Goal: Task Accomplishment & Management: Use online tool/utility

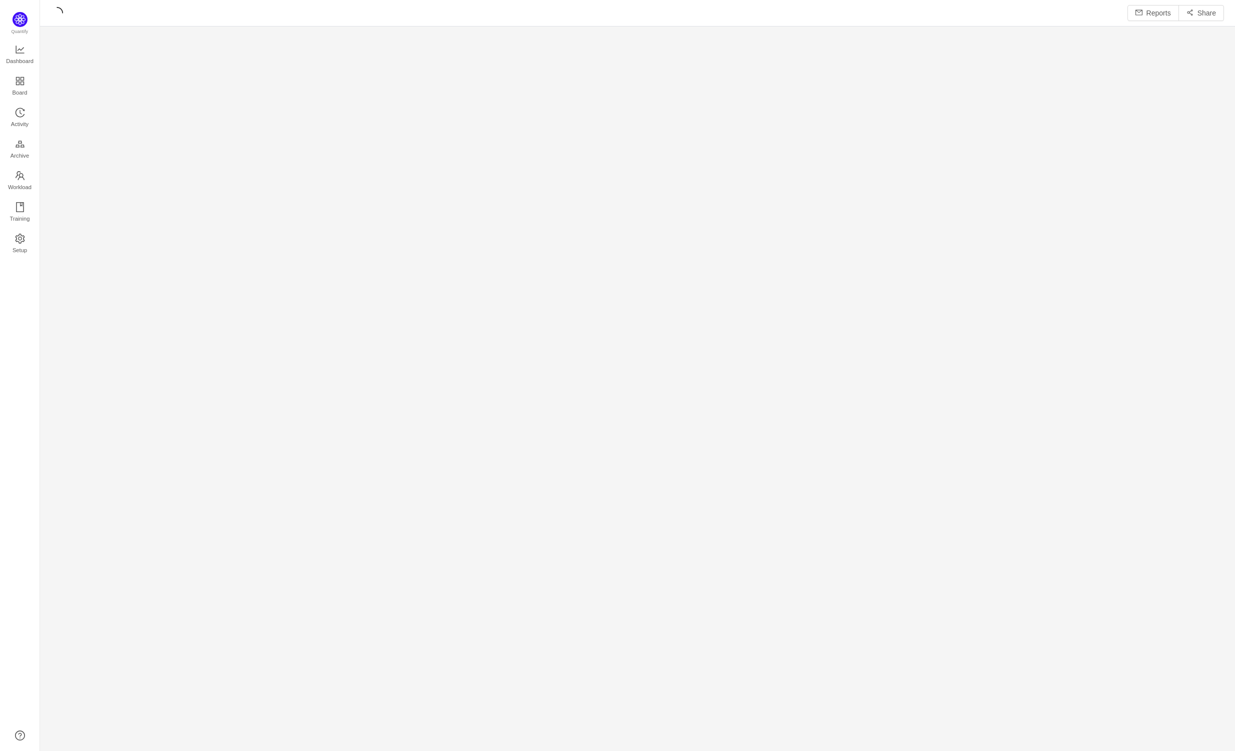
scroll to position [15, 14]
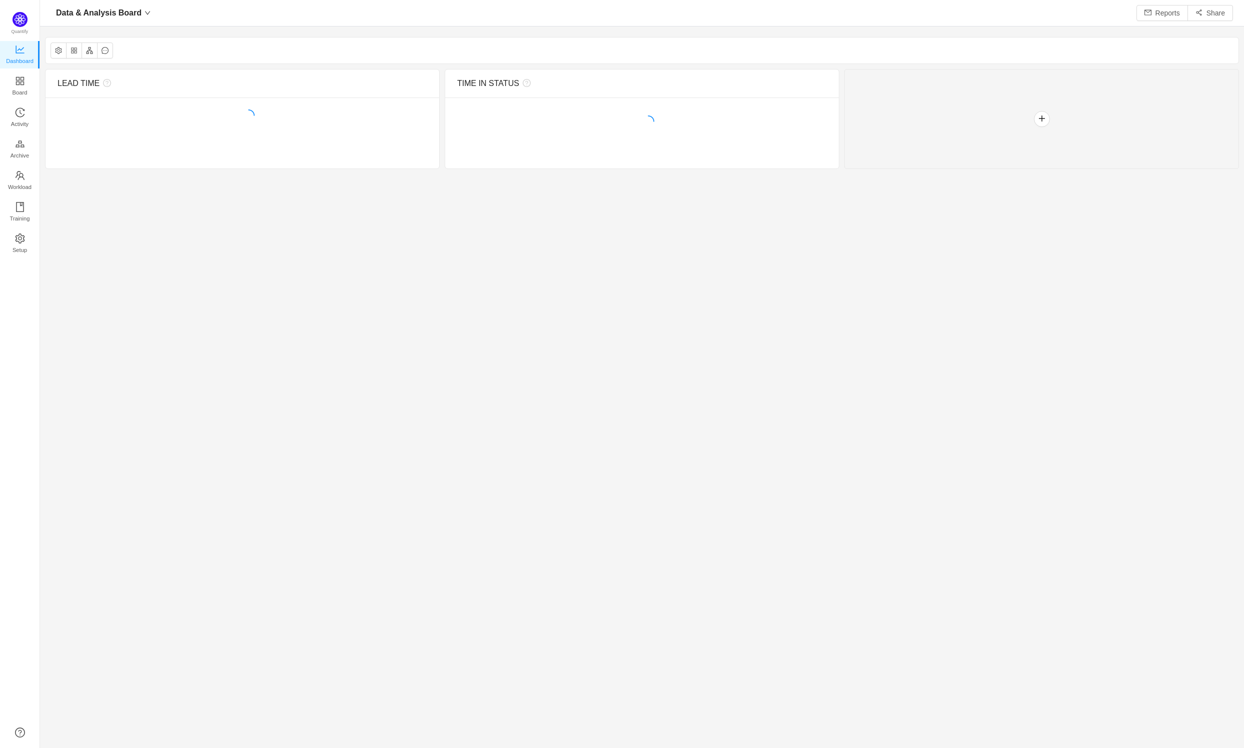
scroll to position [15, 14]
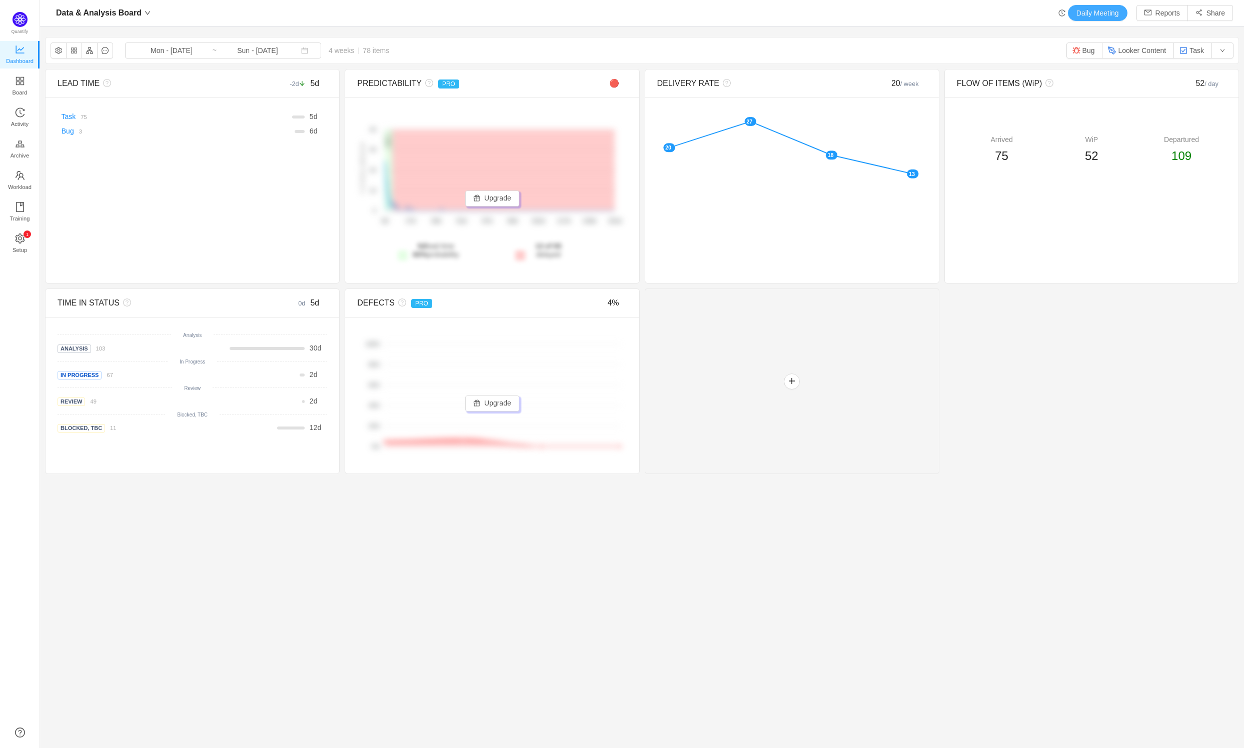
click at [1094, 13] on button "Daily Meeting" at bounding box center [1098, 13] width 60 height 16
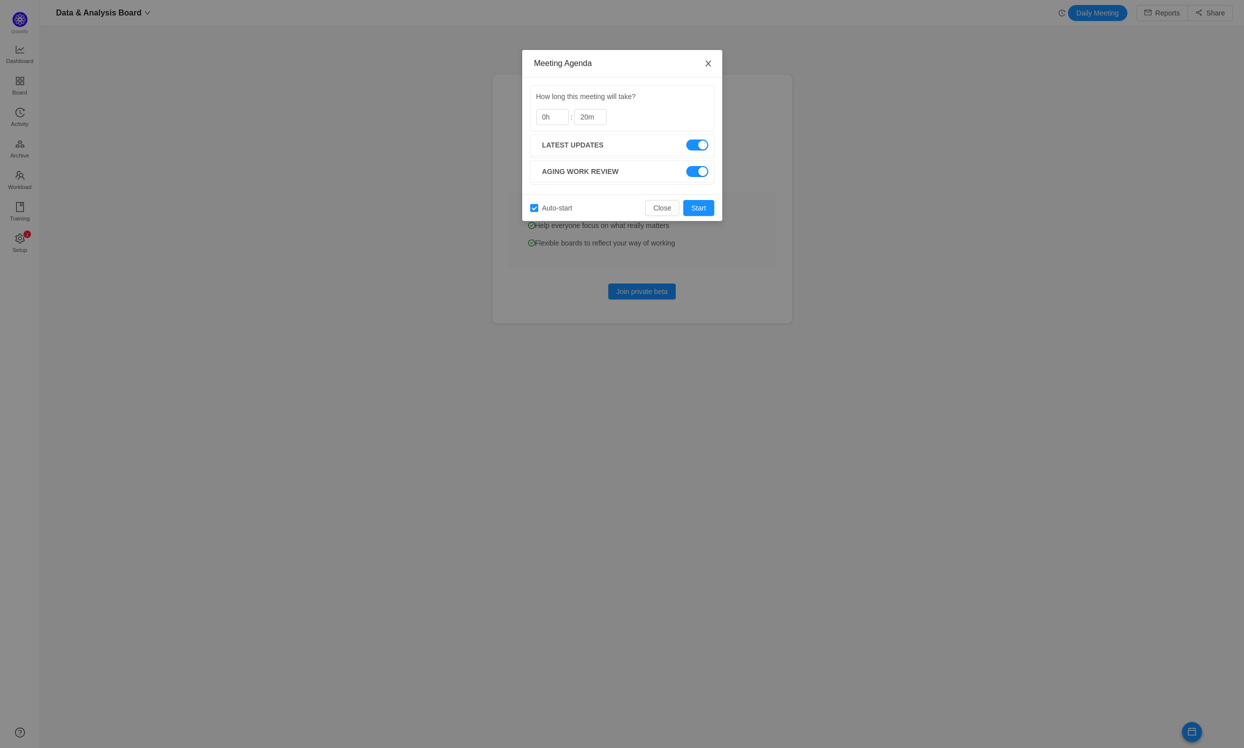
click at [699, 66] on span "Close" at bounding box center [708, 64] width 28 height 28
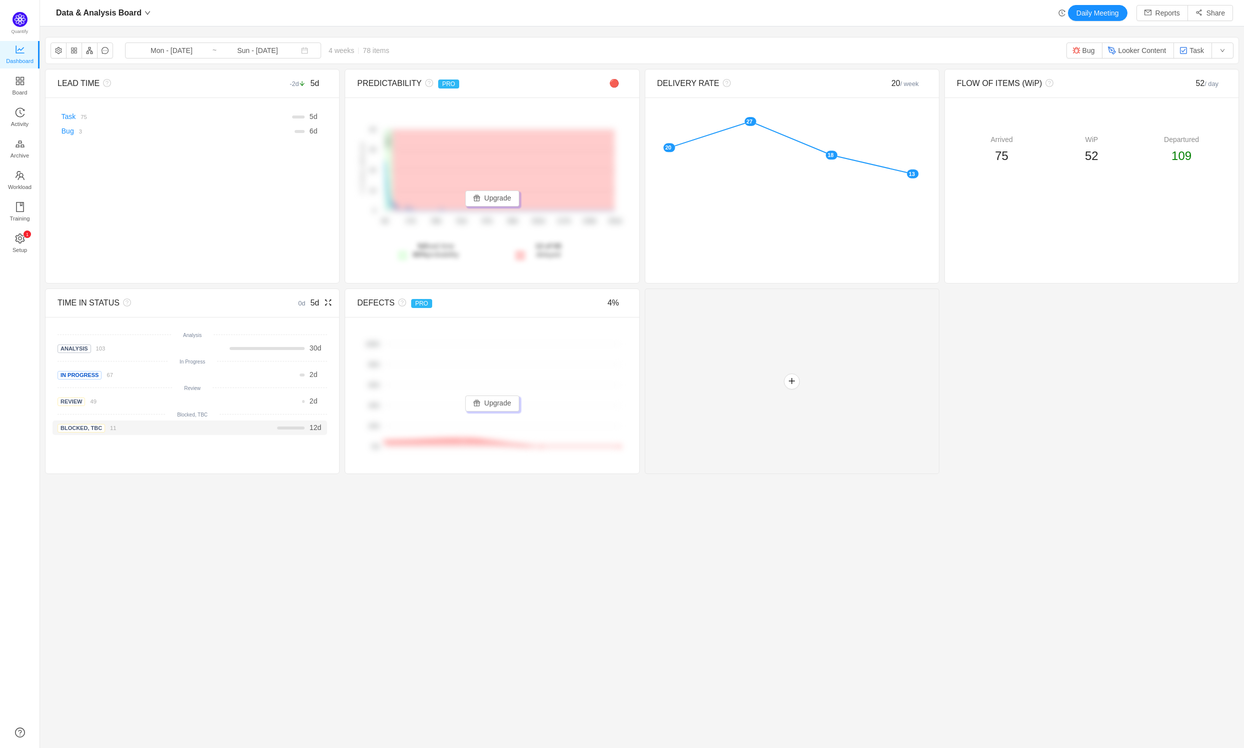
click at [281, 427] on div at bounding box center [291, 428] width 28 height 3
click at [187, 61] on div "Data & Analysis Board Mon - [DATE] ~ Sun - [DATE] 4 weeks 78 items Bug Looker C…" at bounding box center [642, 51] width 1193 height 26
click at [17, 120] on span "Activity" at bounding box center [20, 124] width 18 height 20
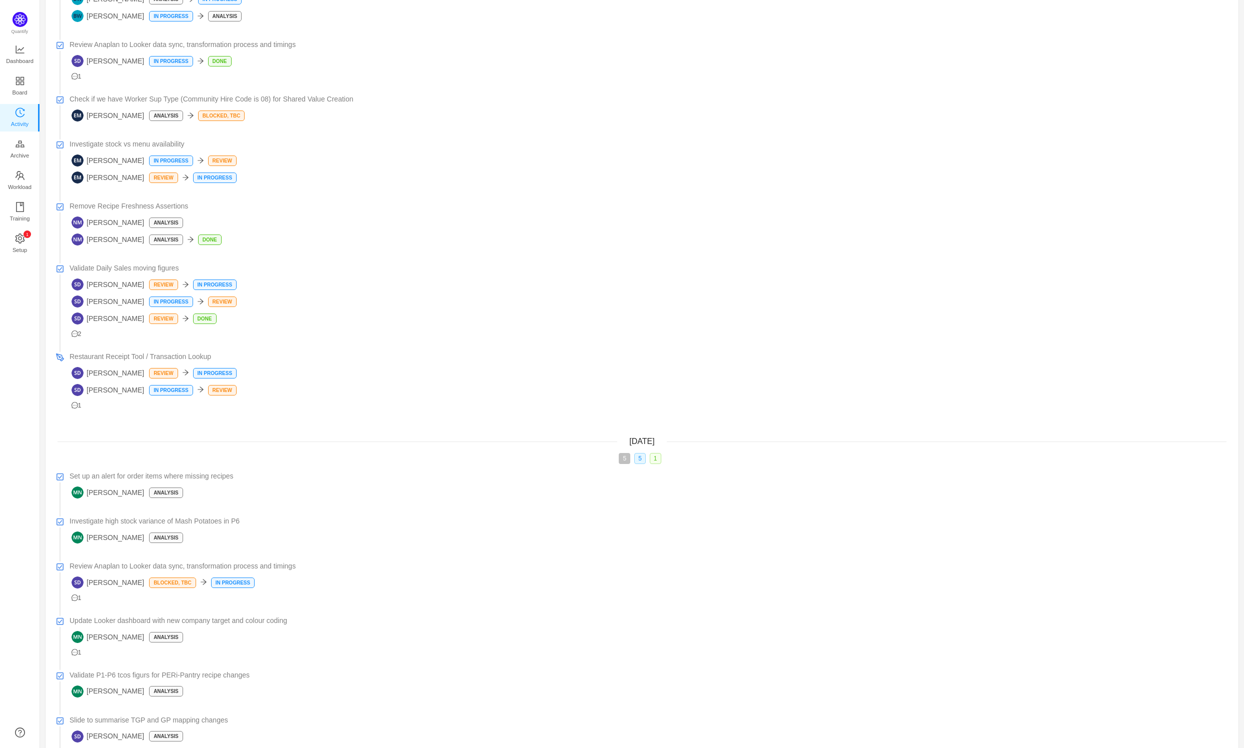
scroll to position [1848, 0]
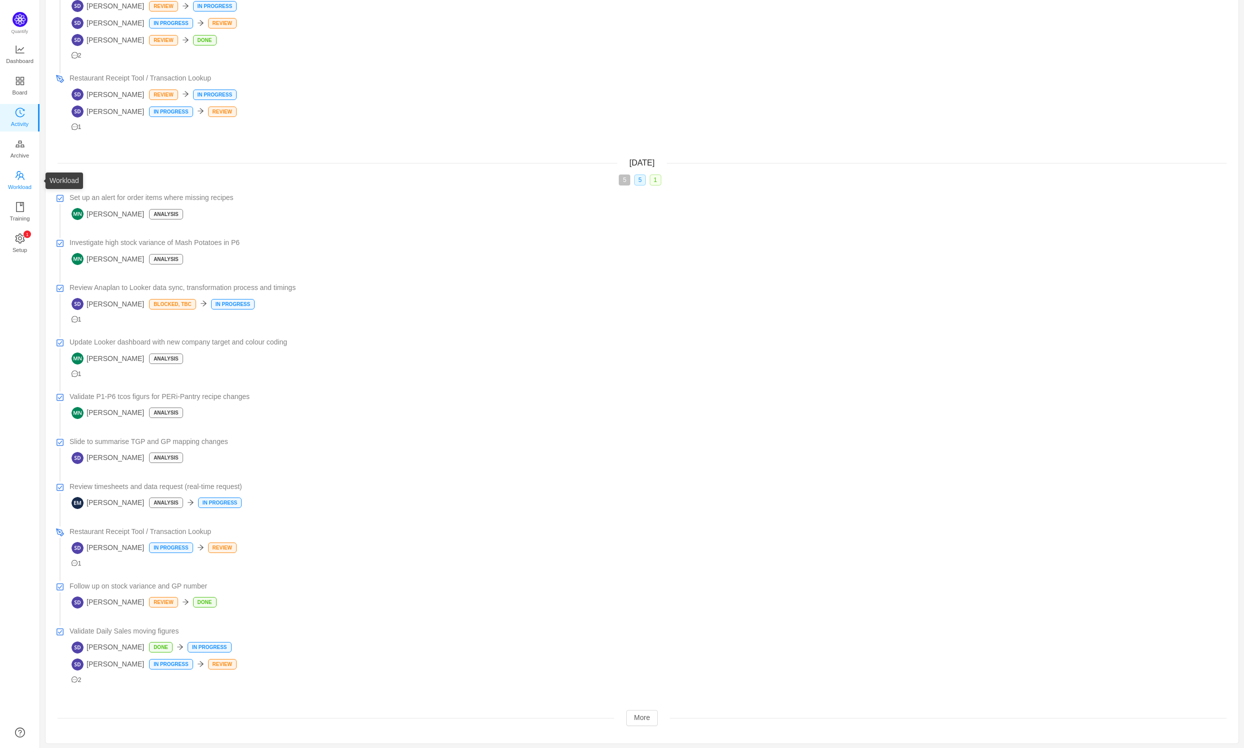
click at [22, 189] on span "Workload" at bounding box center [20, 187] width 24 height 20
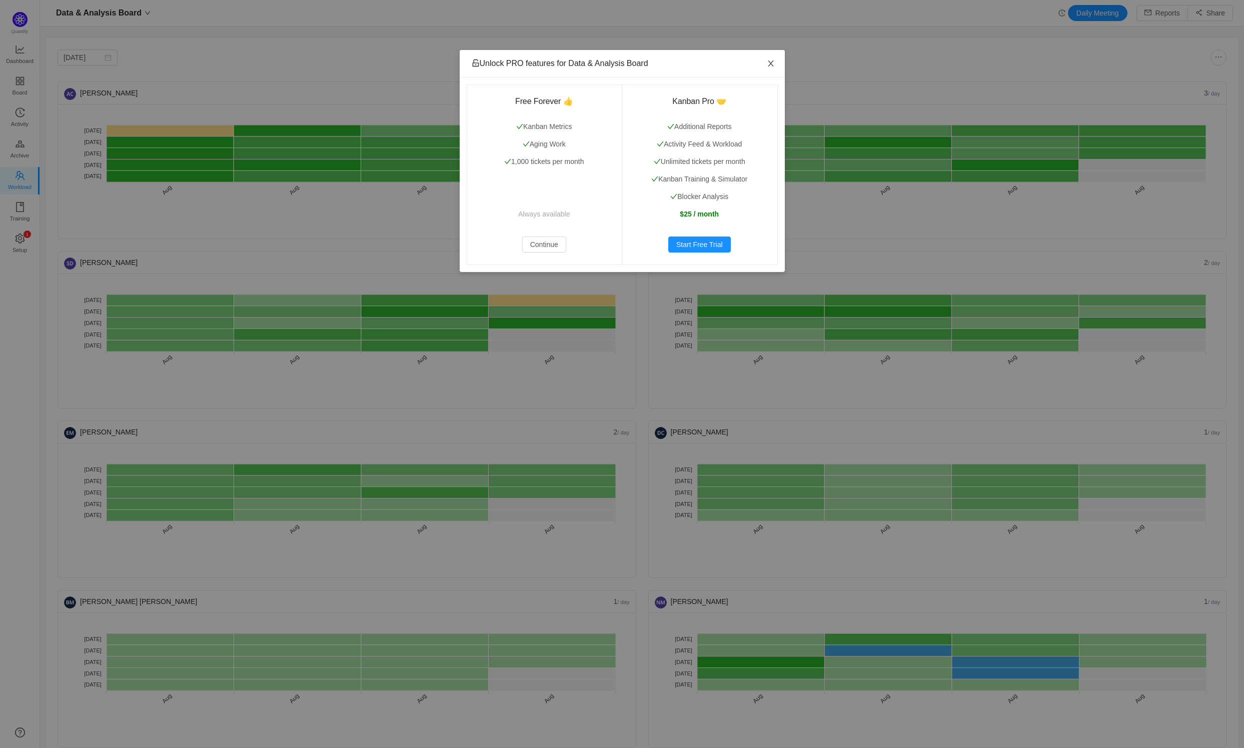
click at [772, 61] on icon "icon: close" at bounding box center [771, 64] width 8 height 8
click at [775, 65] on span "Close" at bounding box center [771, 64] width 28 height 28
click at [772, 67] on icon "icon: close" at bounding box center [771, 64] width 8 height 8
click at [767, 60] on icon "icon: close" at bounding box center [771, 64] width 8 height 8
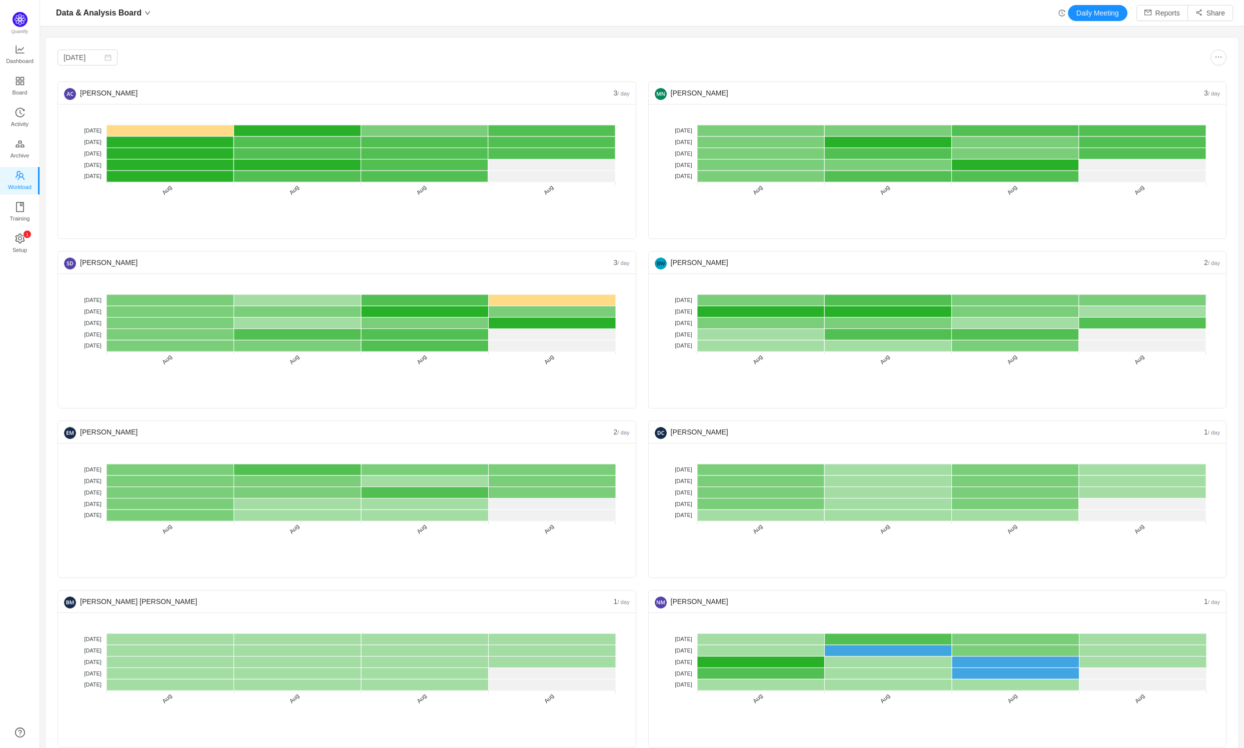
scroll to position [14, 0]
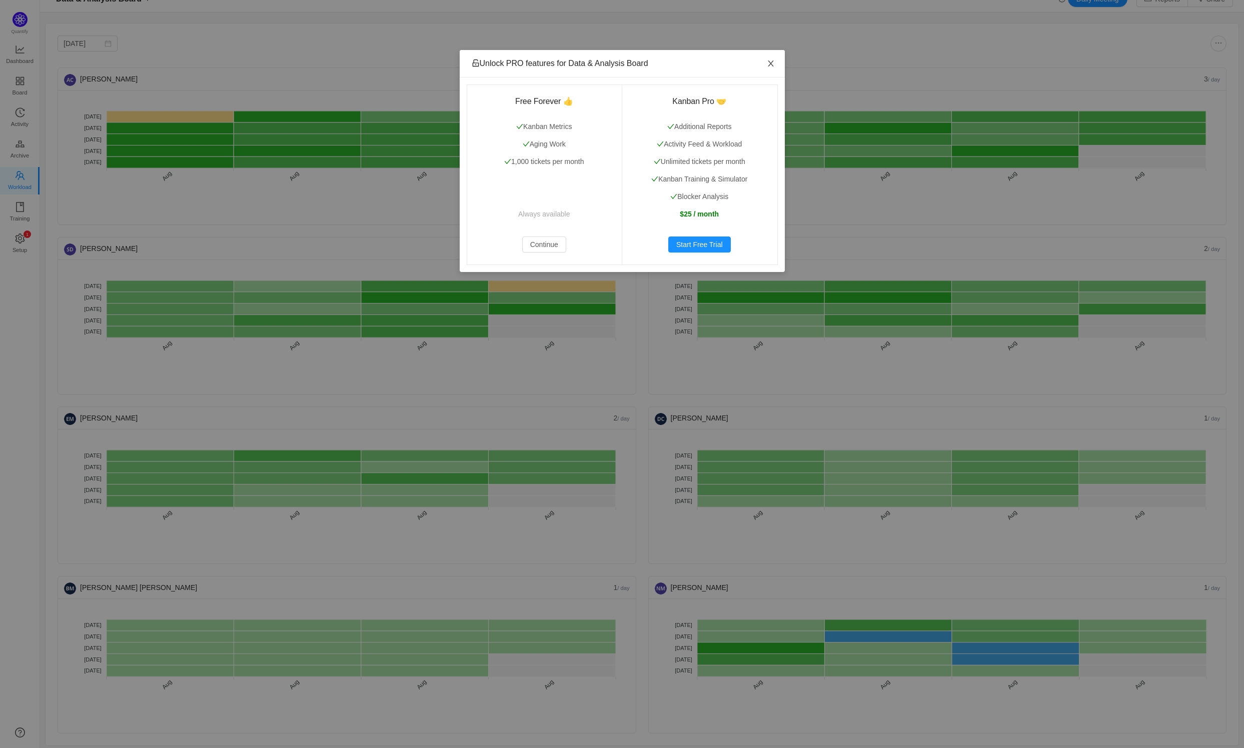
click at [773, 63] on icon "icon: close" at bounding box center [771, 64] width 8 height 8
click at [769, 62] on icon "icon: close" at bounding box center [771, 64] width 6 height 6
click at [769, 68] on span "Close" at bounding box center [771, 64] width 28 height 28
click at [772, 62] on icon "icon: close" at bounding box center [771, 64] width 6 height 6
click at [772, 64] on icon "icon: close" at bounding box center [771, 64] width 8 height 8
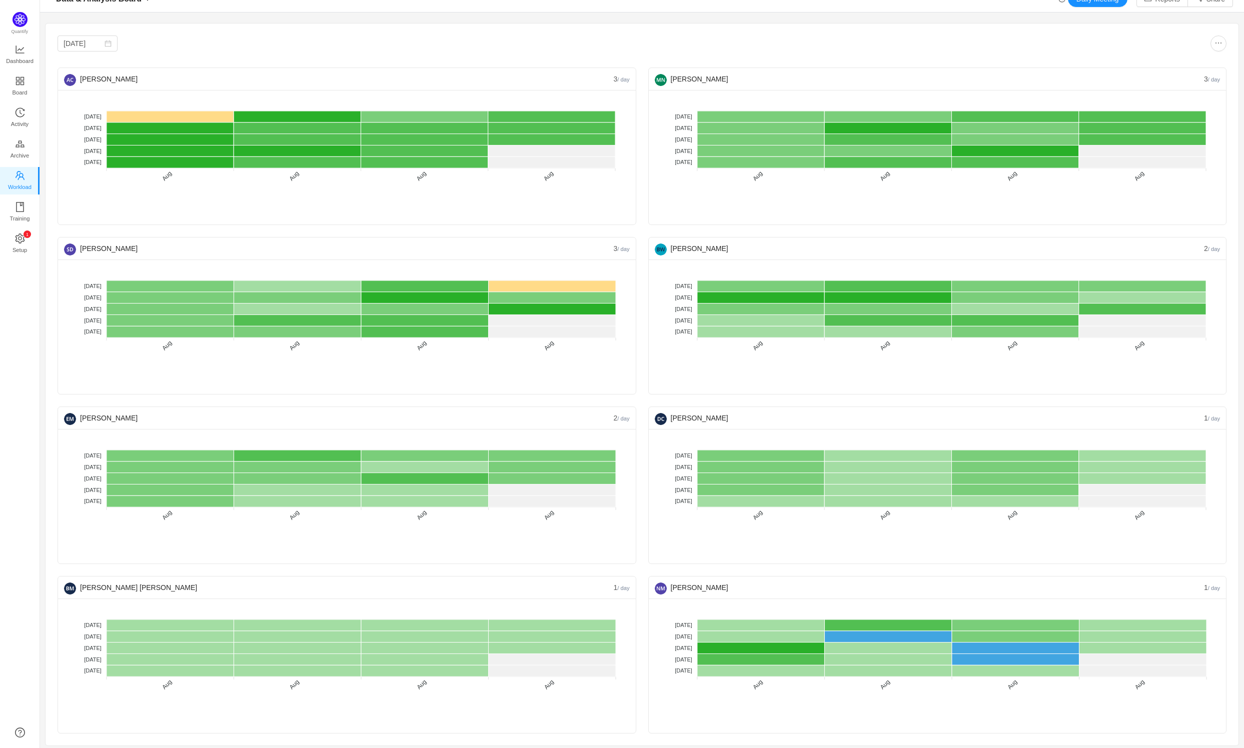
scroll to position [0, 0]
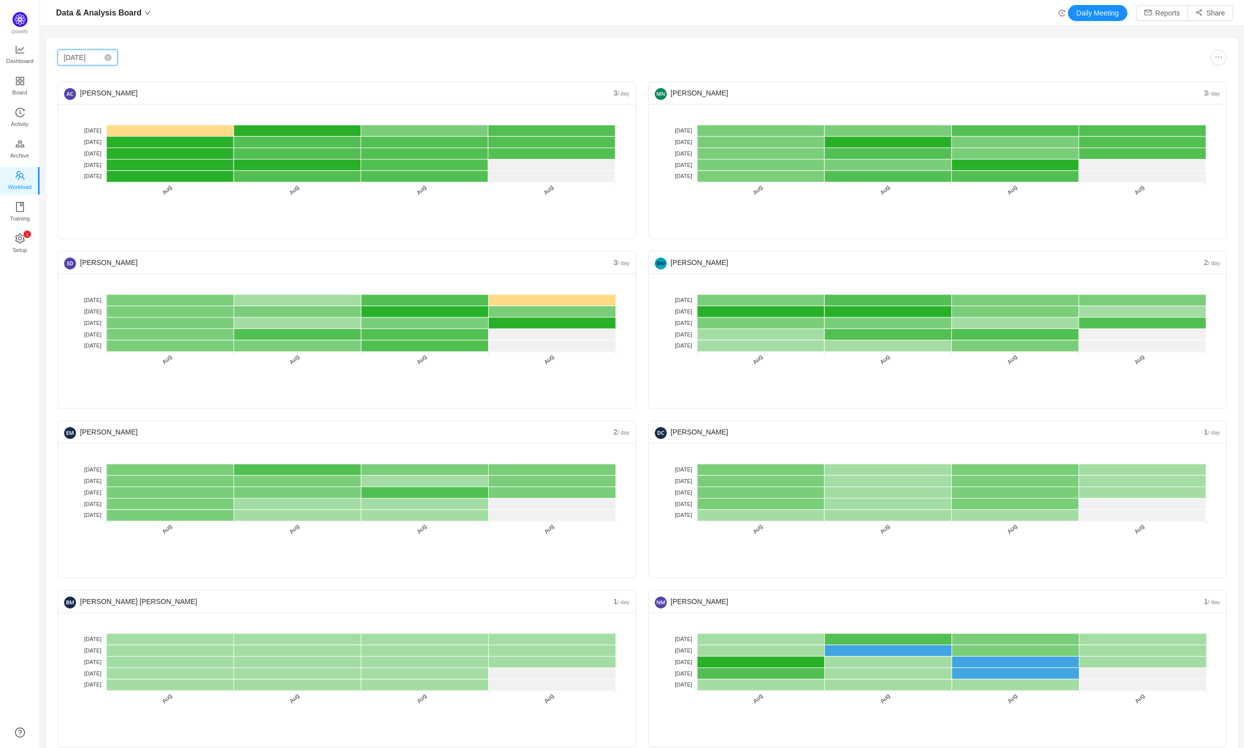
click at [83, 55] on input "[DATE]" at bounding box center [88, 58] width 60 height 16
click at [167, 111] on link "Jun" at bounding box center [174, 115] width 20 height 12
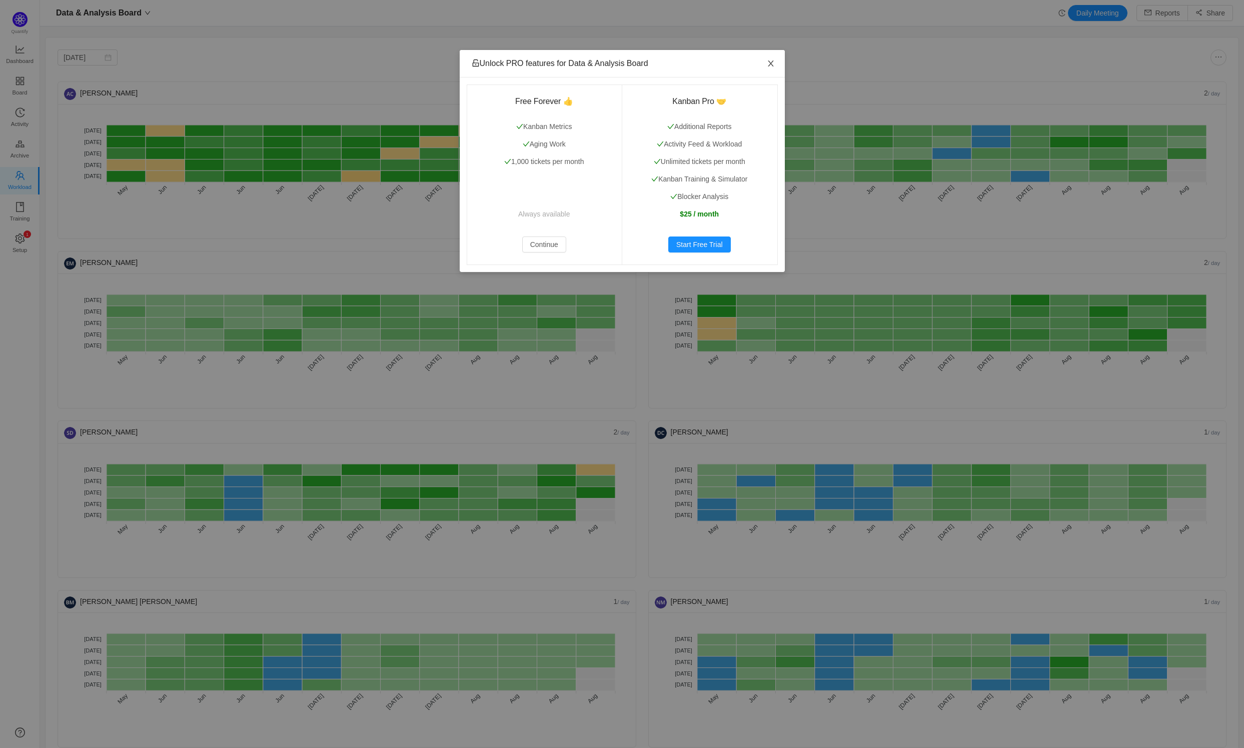
click at [778, 60] on span "Close" at bounding box center [771, 64] width 28 height 28
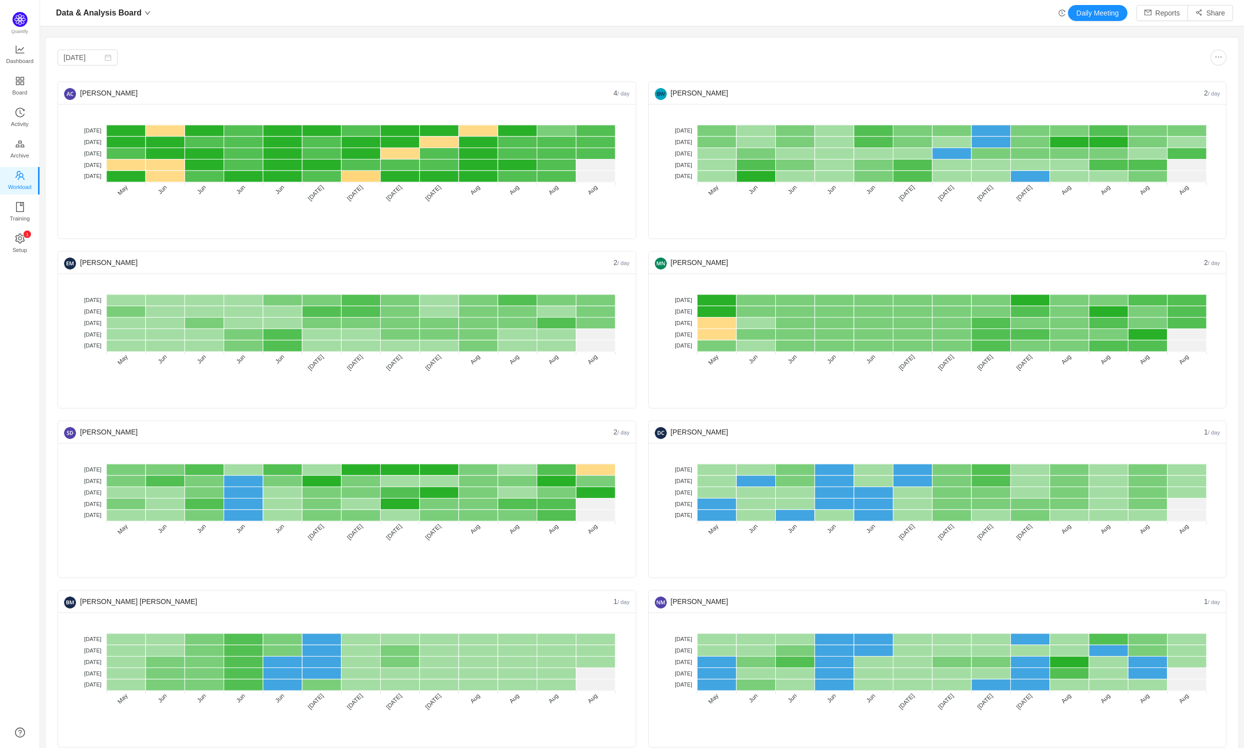
scroll to position [14, 0]
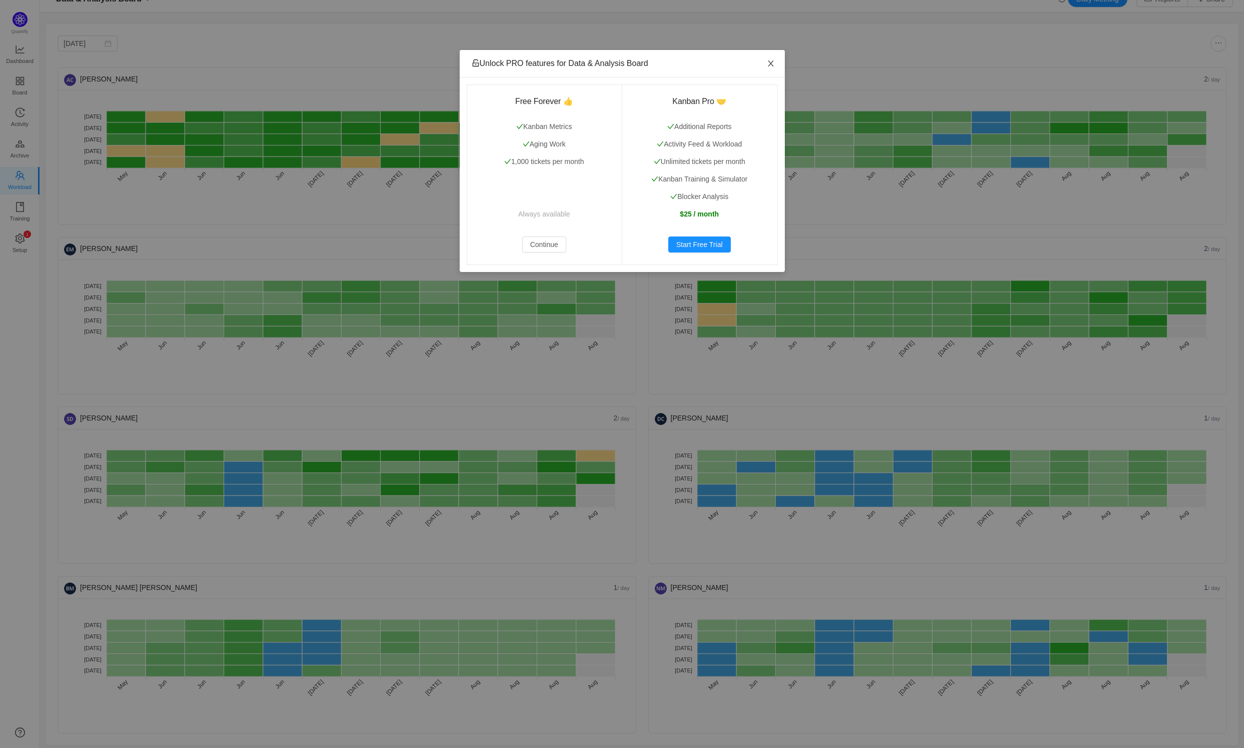
click at [774, 59] on span "Close" at bounding box center [771, 64] width 28 height 28
click at [773, 64] on icon "icon: close" at bounding box center [771, 64] width 8 height 8
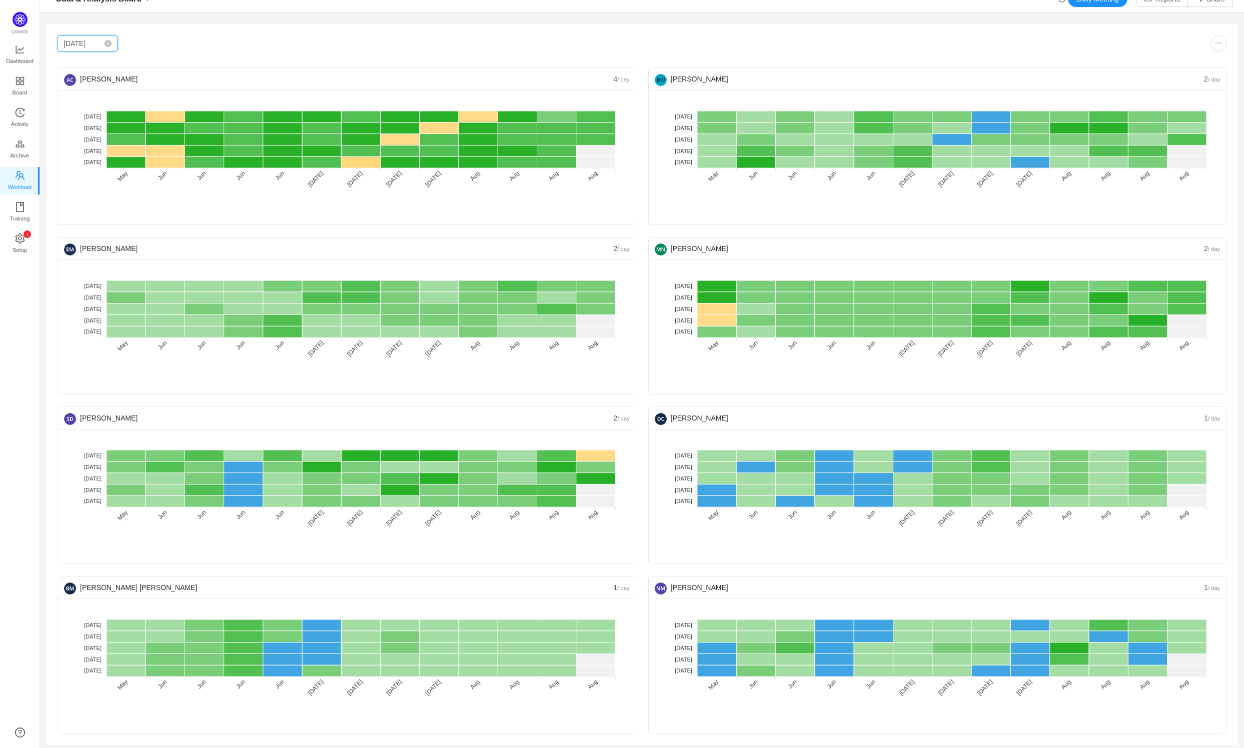
click at [103, 45] on input "[DATE]" at bounding box center [88, 44] width 60 height 16
click at [127, 104] on link "May" at bounding box center [127, 101] width 21 height 12
type input "[DATE]"
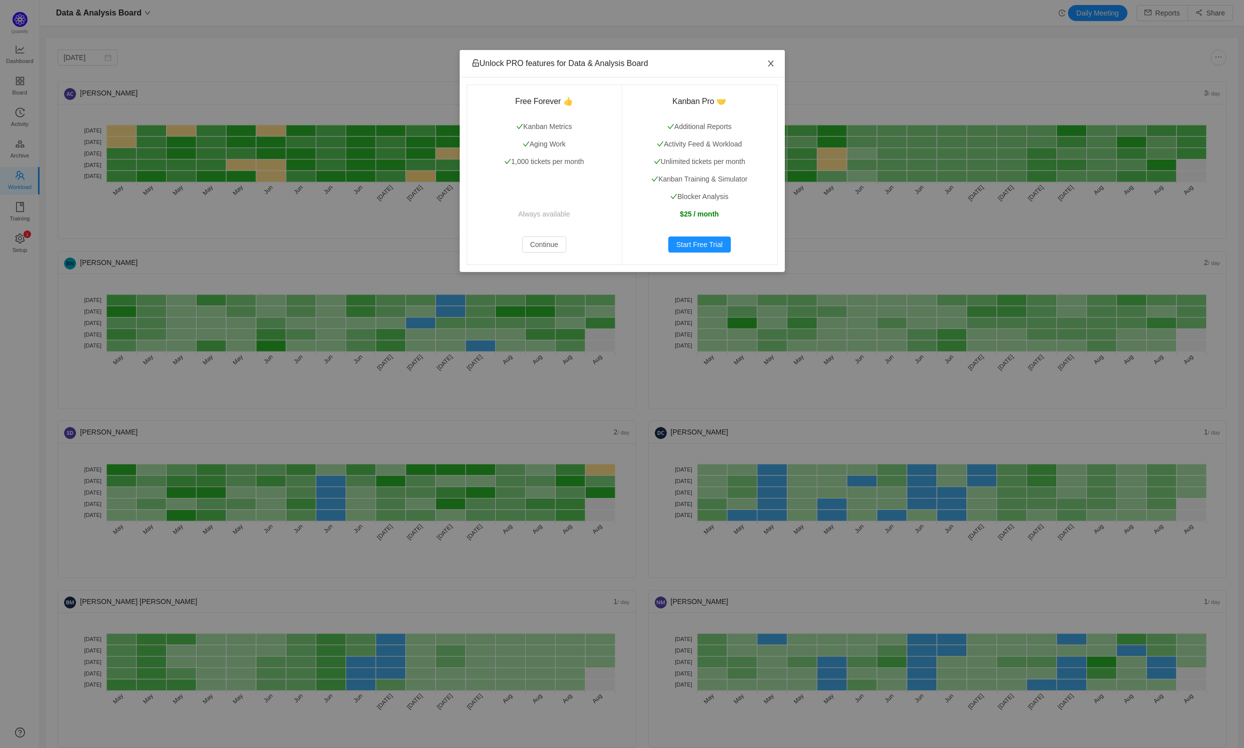
click at [772, 62] on icon "icon: close" at bounding box center [771, 64] width 8 height 8
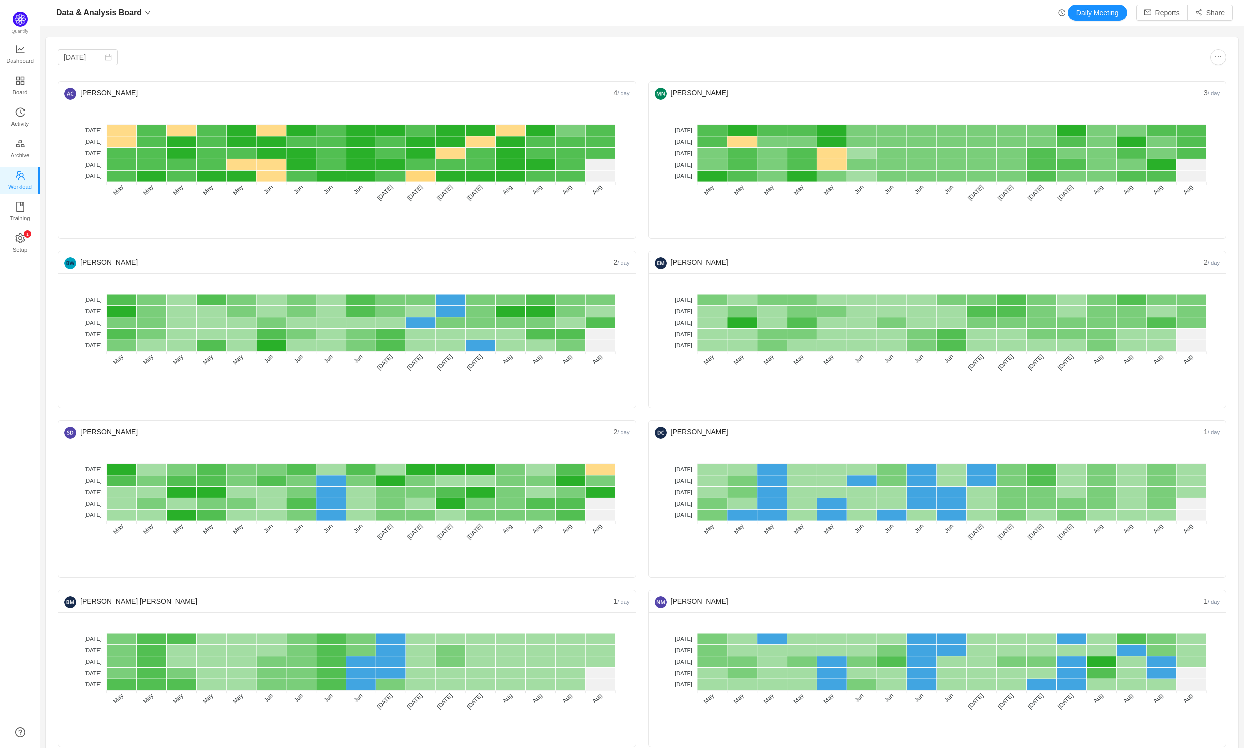
scroll to position [14, 0]
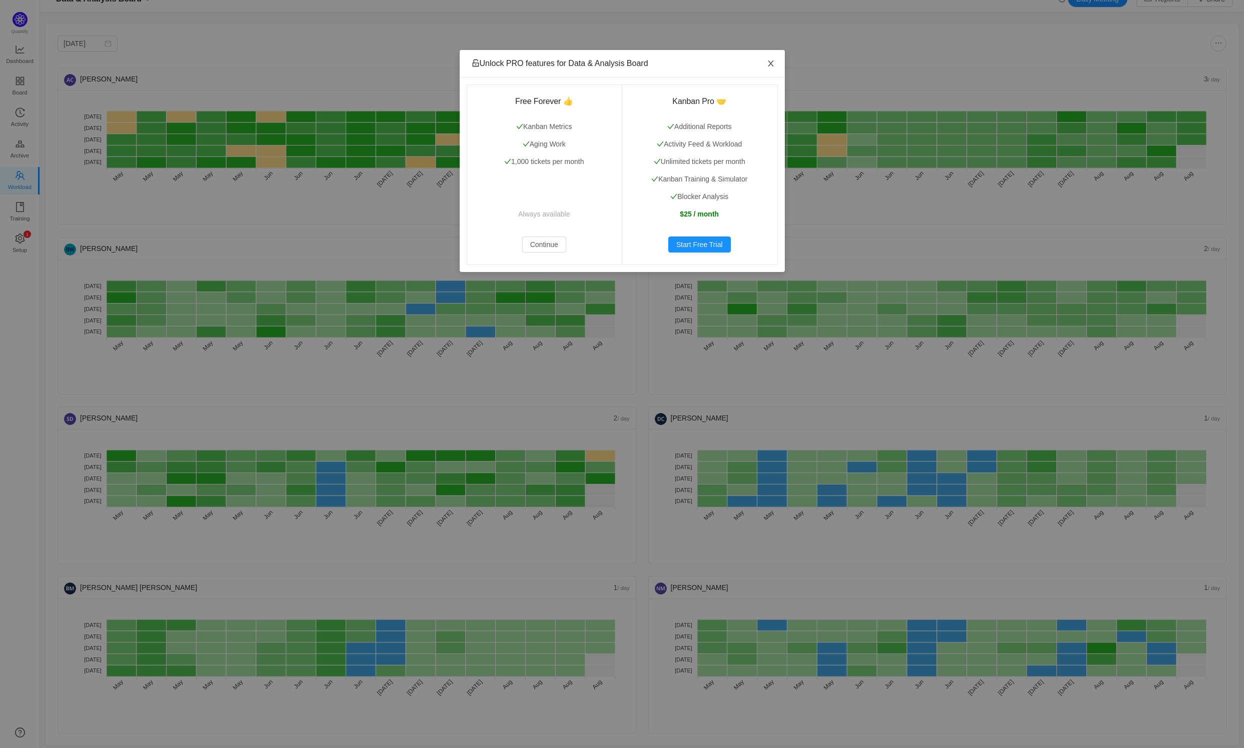
click at [772, 61] on icon "icon: close" at bounding box center [771, 64] width 8 height 8
click at [545, 243] on button "Continue" at bounding box center [544, 245] width 44 height 16
click at [771, 68] on icon "icon: close" at bounding box center [771, 64] width 8 height 8
